Goal: Obtain resource: Download file/media

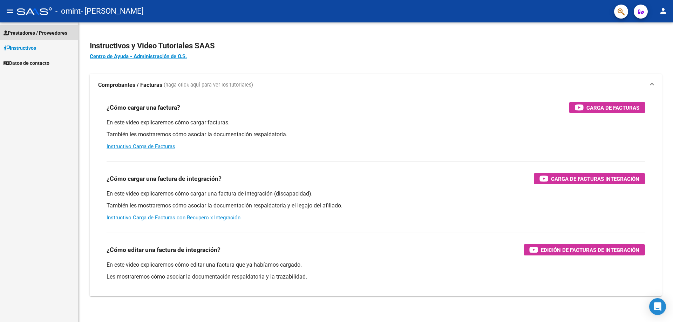
click at [29, 34] on span "Prestadores / Proveedores" at bounding box center [36, 33] width 64 height 8
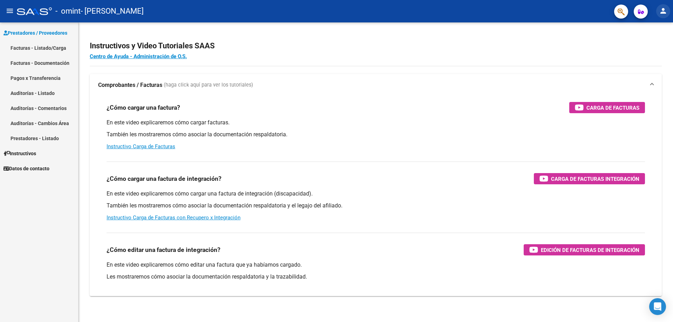
click at [665, 12] on mat-icon "person" at bounding box center [663, 11] width 8 height 8
click at [656, 43] on button "exit_to_app Salir" at bounding box center [649, 46] width 43 height 17
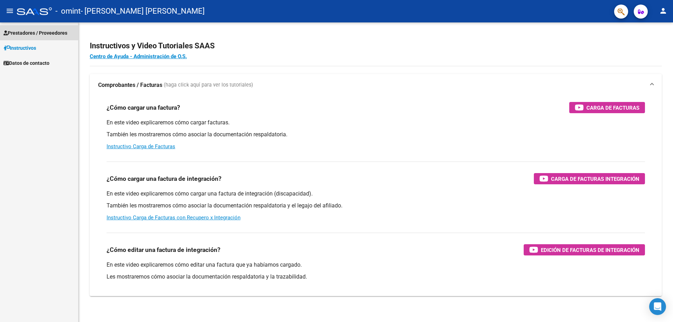
click at [48, 35] on span "Prestadores / Proveedores" at bounding box center [36, 33] width 64 height 8
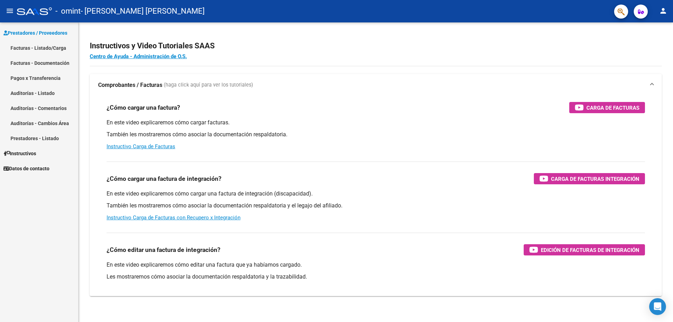
click at [43, 47] on link "Facturas - Listado/Carga" at bounding box center [39, 47] width 78 height 15
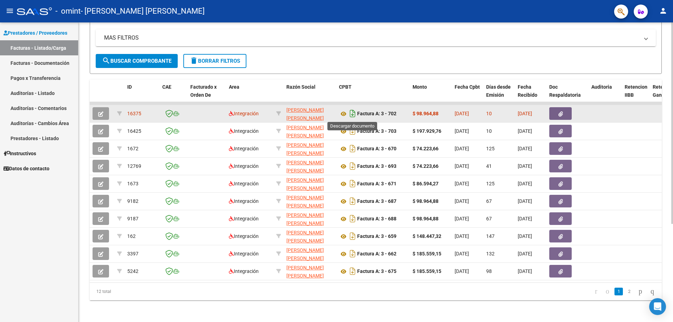
click at [353, 113] on icon "Descargar documento" at bounding box center [352, 113] width 9 height 11
